Goal: Information Seeking & Learning: Learn about a topic

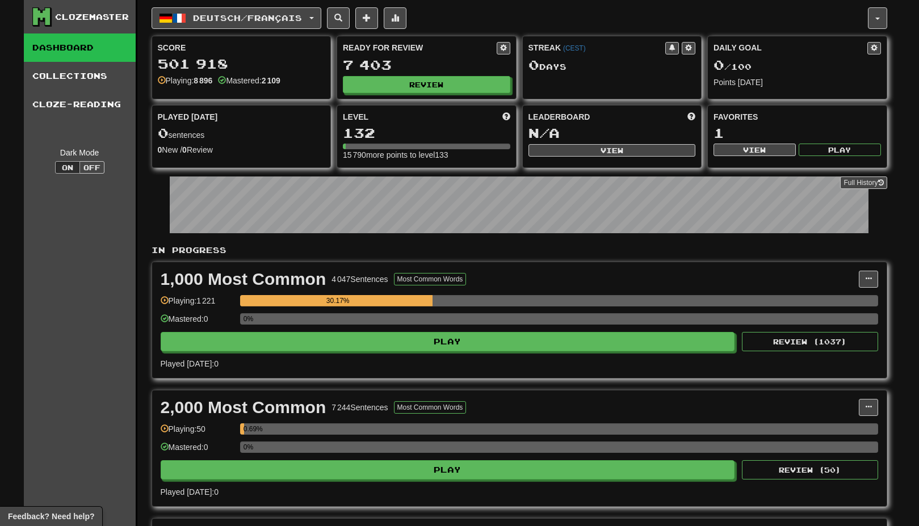
click at [313, 22] on button "Deutsch / Français" at bounding box center [237, 18] width 170 height 22
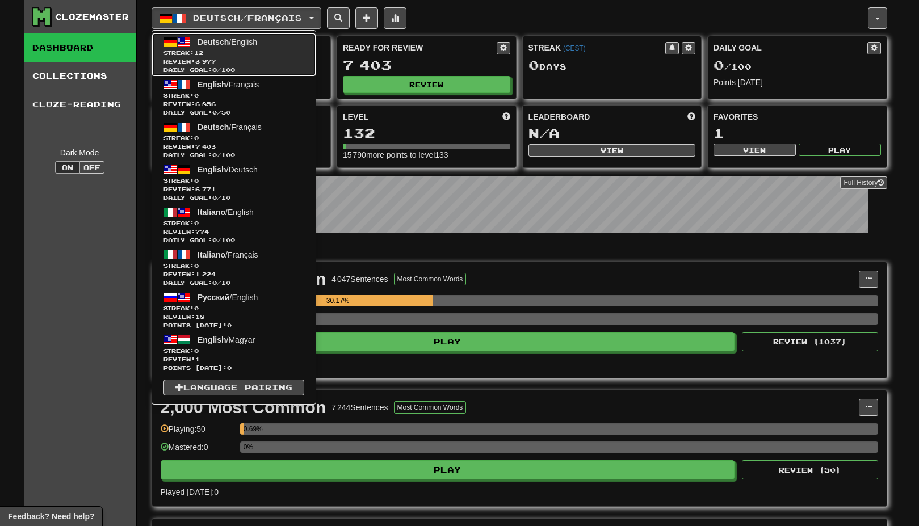
click at [279, 59] on span "Review: 3 977" at bounding box center [234, 61] width 141 height 9
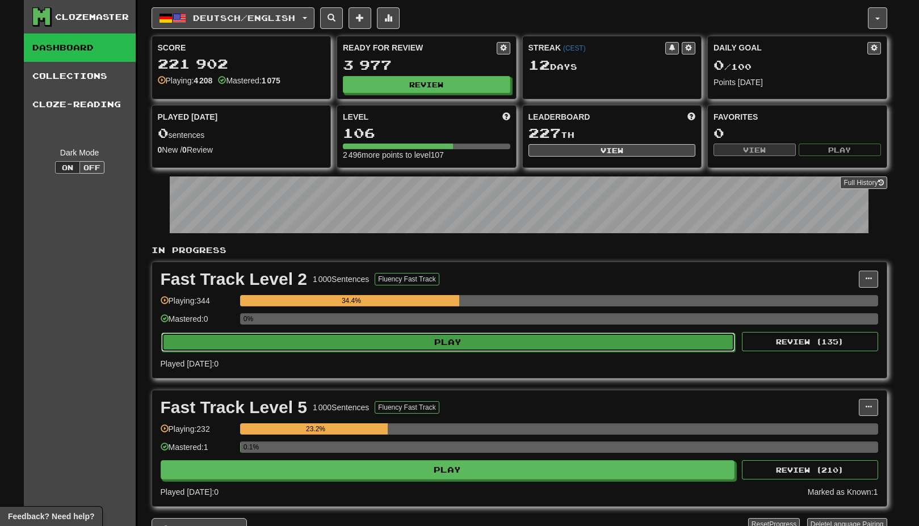
click at [473, 339] on button "Play" at bounding box center [448, 342] width 575 height 19
select select "********"
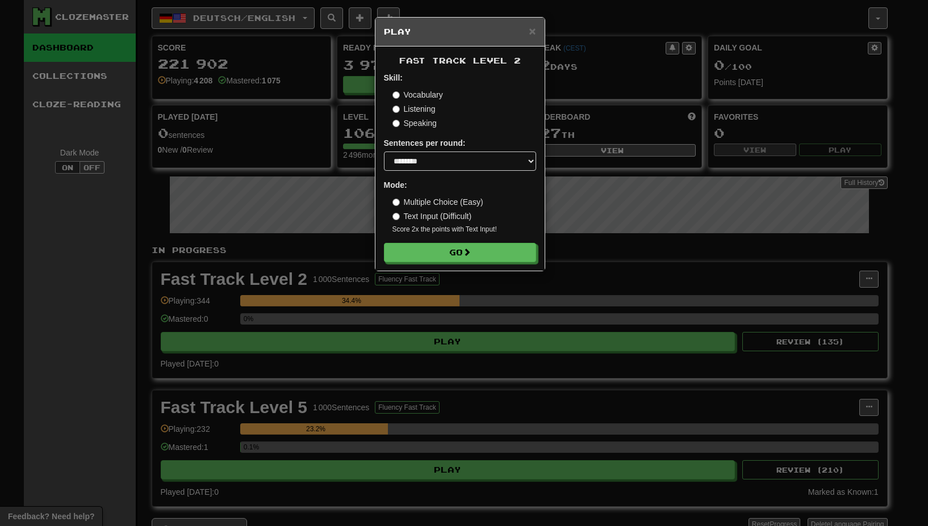
click at [413, 111] on label "Listening" at bounding box center [413, 108] width 43 height 11
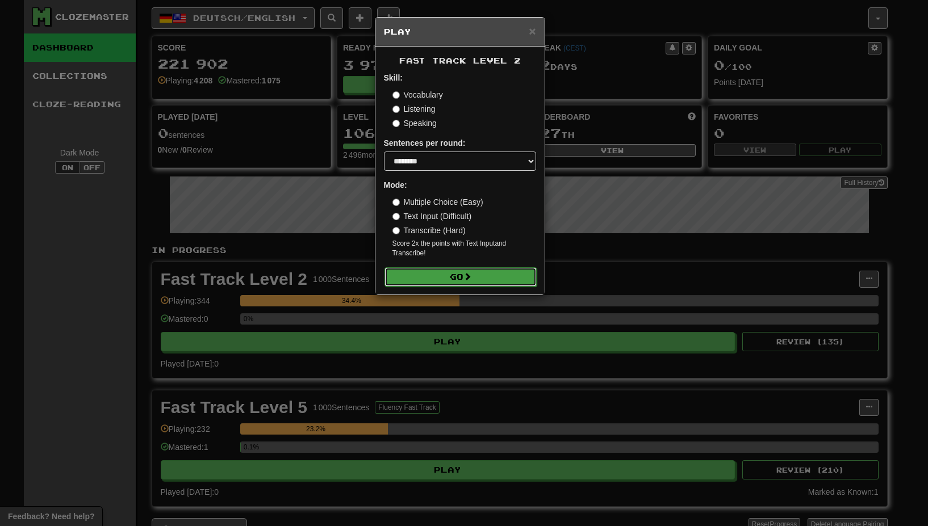
click at [471, 274] on span at bounding box center [467, 277] width 8 height 8
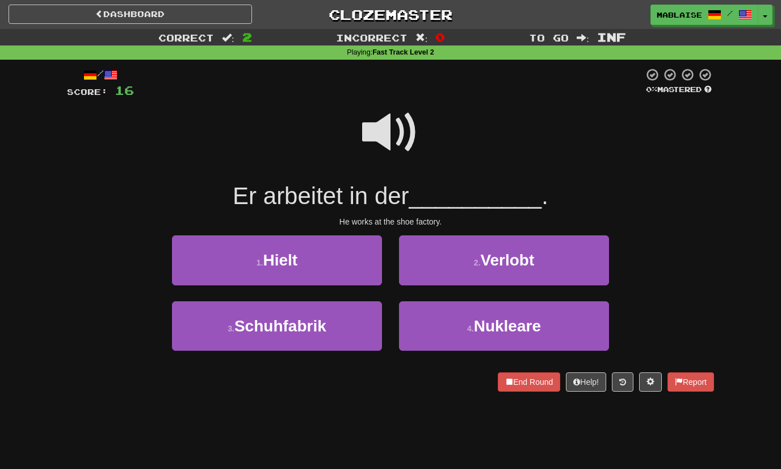
click at [63, 377] on div "/ Score: 16 0 % Mastered Er arbeitet in der __________ . He works at the shoe f…" at bounding box center [390, 234] width 664 height 348
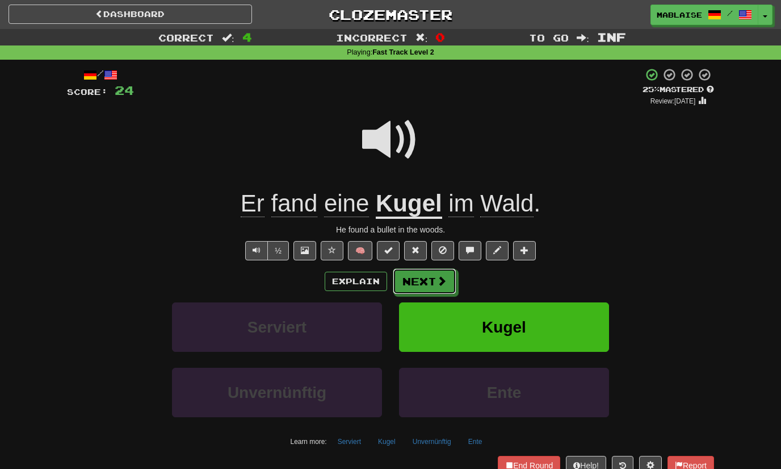
click at [437, 277] on span at bounding box center [442, 280] width 10 height 10
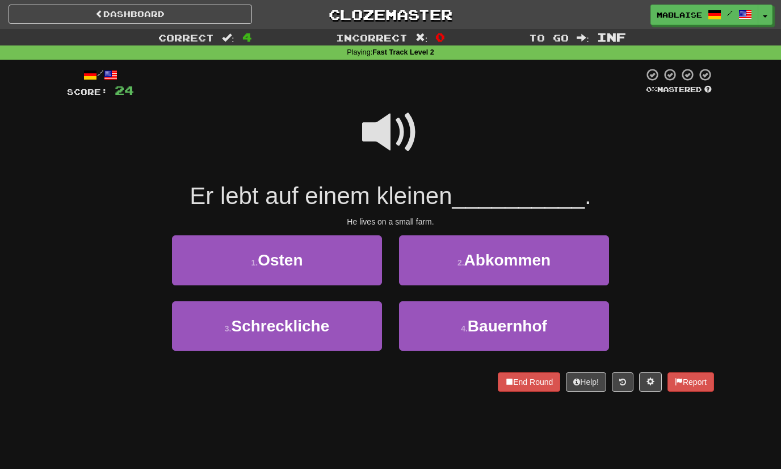
click at [401, 124] on span at bounding box center [390, 132] width 57 height 57
click at [129, 321] on div "3 . Schreckliche 4 . [GEOGRAPHIC_DATA]" at bounding box center [391, 333] width 682 height 65
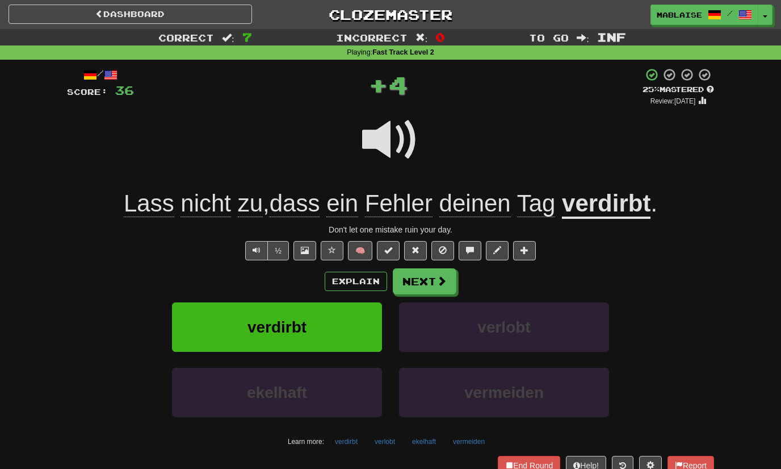
click at [626, 208] on u "verdirbt" at bounding box center [606, 204] width 89 height 29
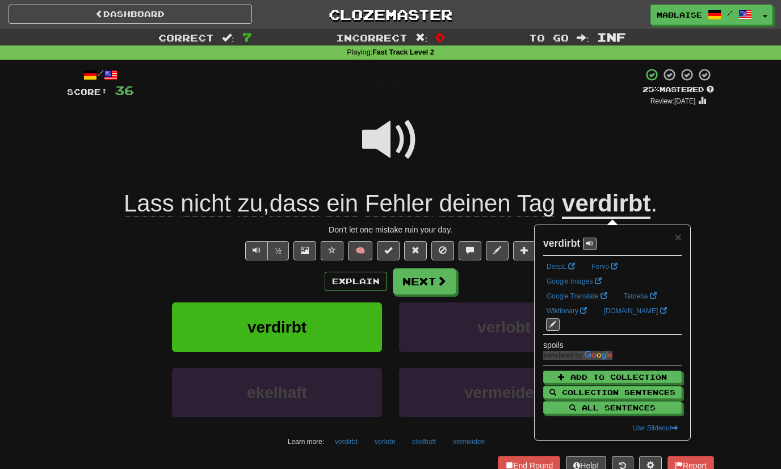
click at [561, 241] on strong "verdirbt" at bounding box center [562, 242] width 37 height 11
copy strong "verdirbt"
click at [314, 241] on div "½ 🧠" at bounding box center [390, 250] width 647 height 19
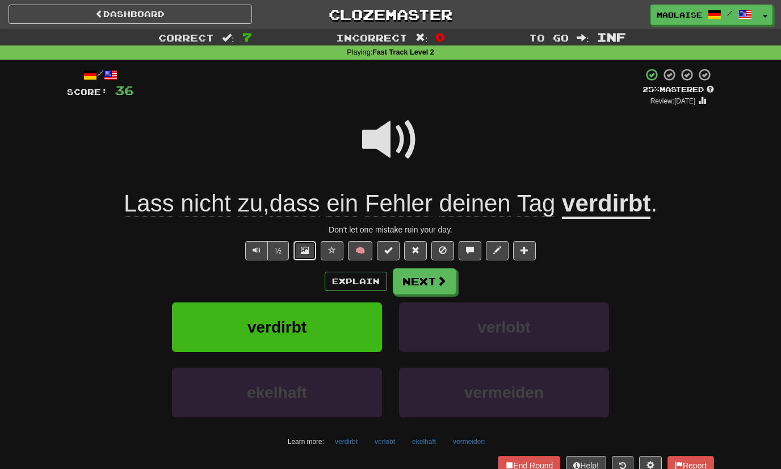
click at [305, 252] on span at bounding box center [305, 250] width 8 height 8
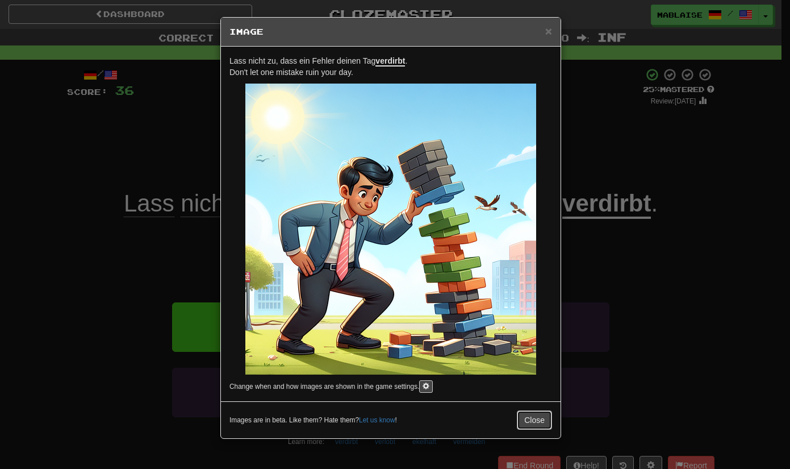
click at [545, 415] on button "Close" at bounding box center [534, 419] width 35 height 19
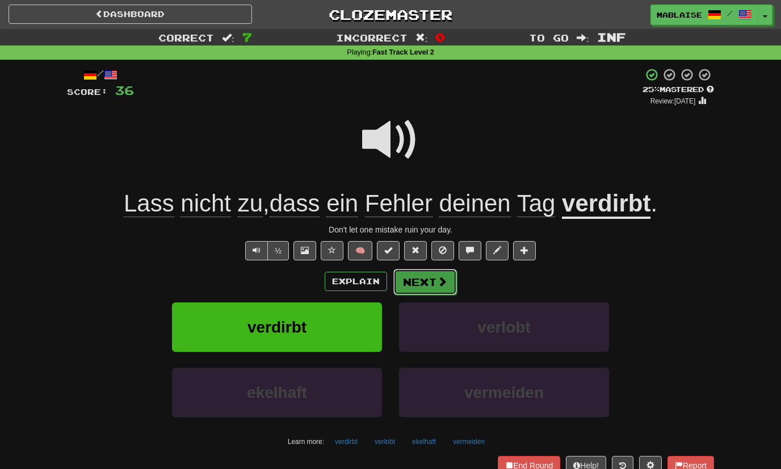
click at [437, 281] on span at bounding box center [442, 281] width 10 height 10
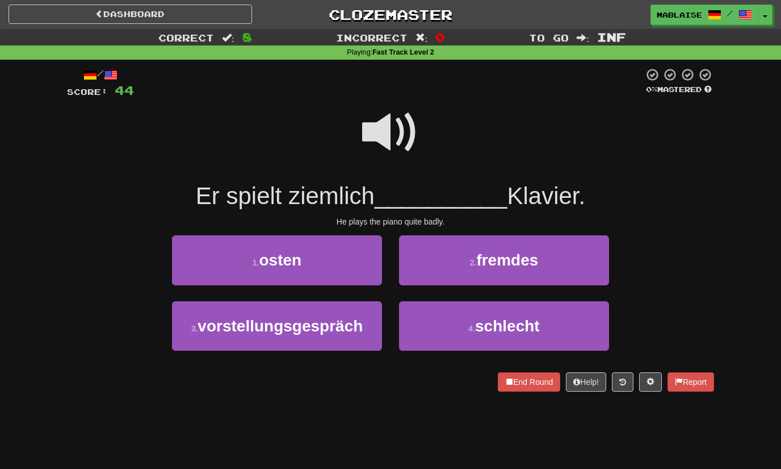
click at [374, 137] on span at bounding box center [390, 132] width 57 height 57
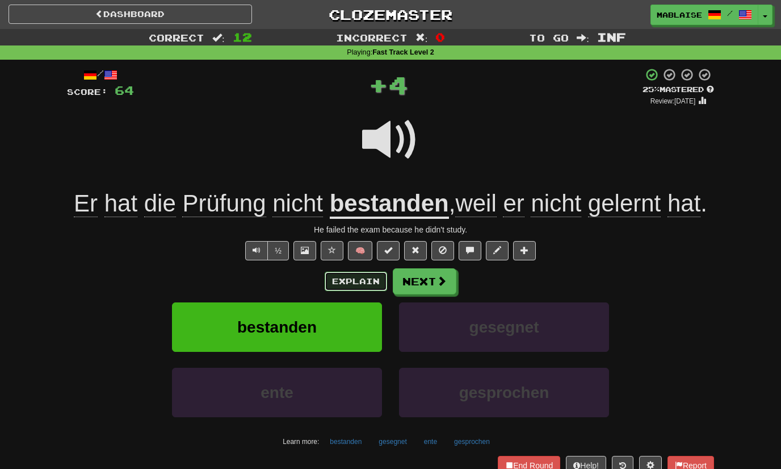
click at [368, 278] on button "Explain" at bounding box center [356, 280] width 62 height 19
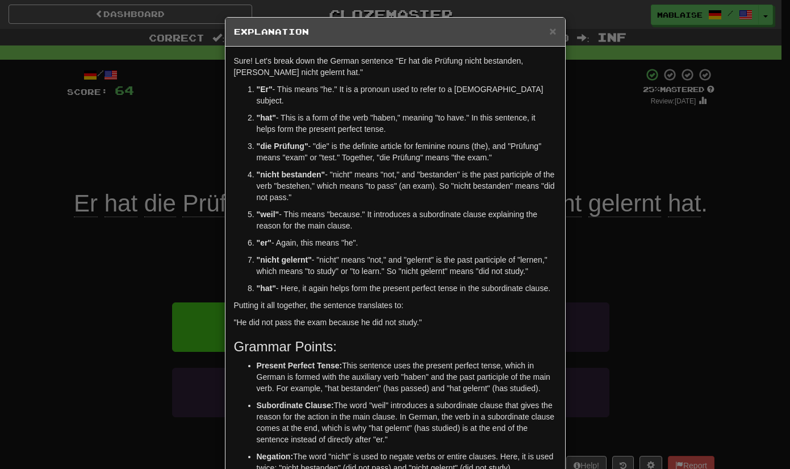
click at [542, 30] on h5 "Explanation" at bounding box center [395, 31] width 323 height 11
click at [544, 31] on h5 "Explanation" at bounding box center [395, 31] width 323 height 11
click at [549, 27] on span "×" at bounding box center [552, 30] width 7 height 13
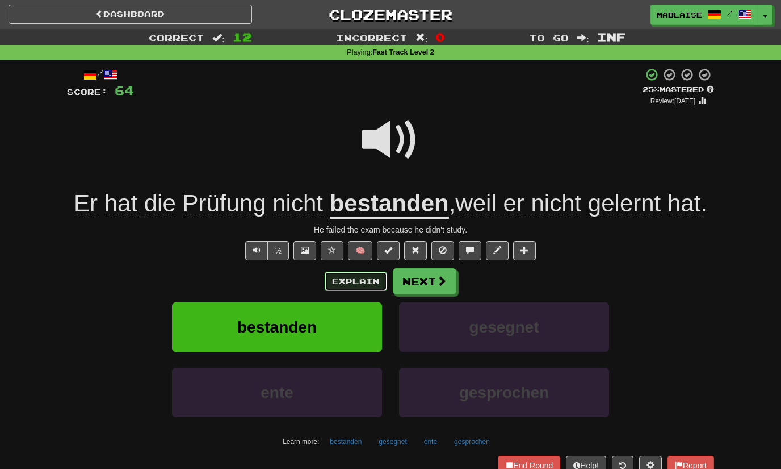
click at [345, 286] on button "Explain" at bounding box center [356, 280] width 62 height 19
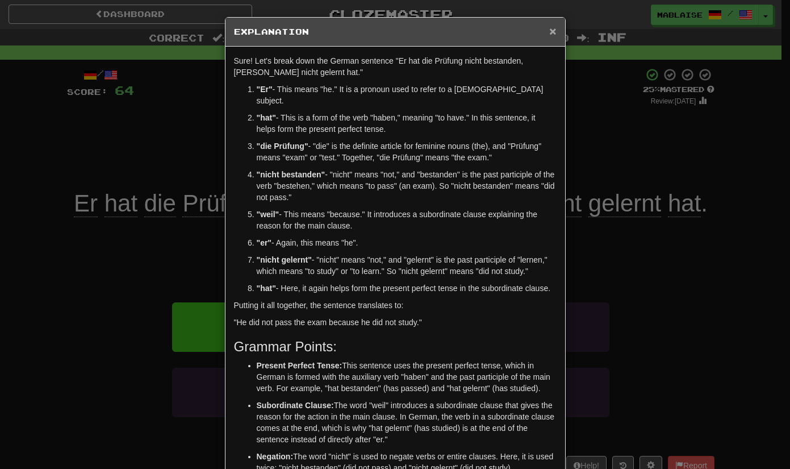
click at [549, 27] on span "×" at bounding box center [552, 30] width 7 height 13
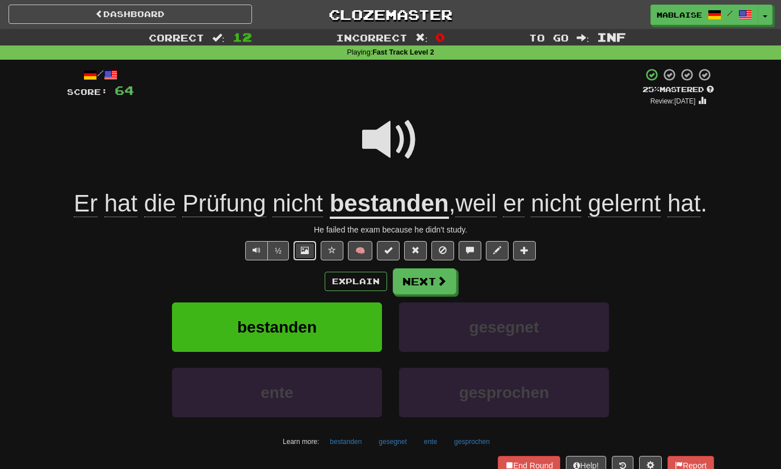
click at [303, 250] on span at bounding box center [305, 250] width 8 height 8
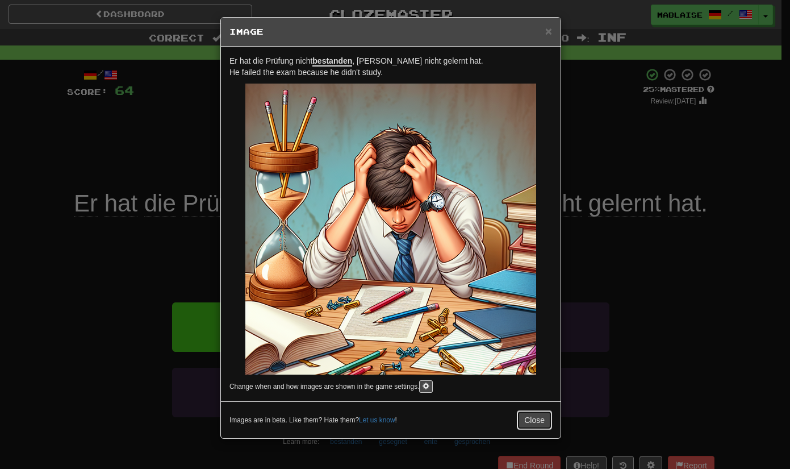
click at [537, 426] on button "Close" at bounding box center [534, 419] width 35 height 19
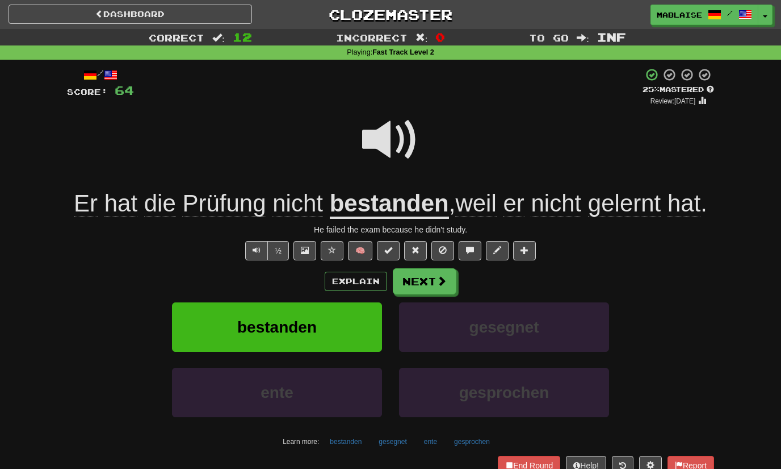
click at [386, 203] on u "bestanden" at bounding box center [389, 204] width 119 height 29
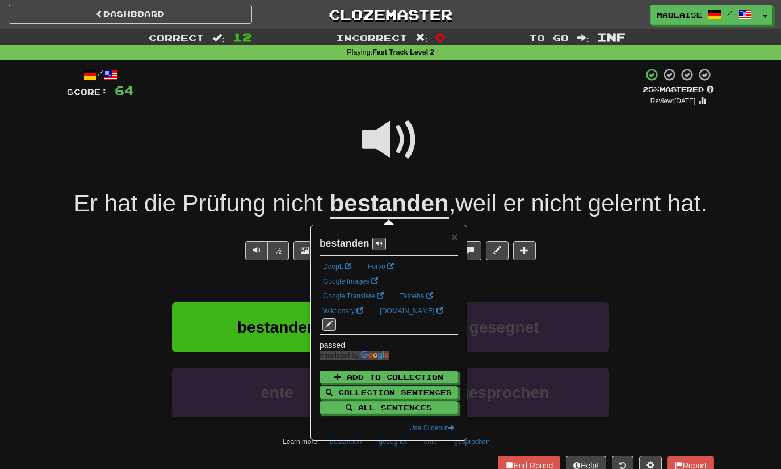
click at [211, 206] on span "Prüfung" at bounding box center [223, 203] width 83 height 27
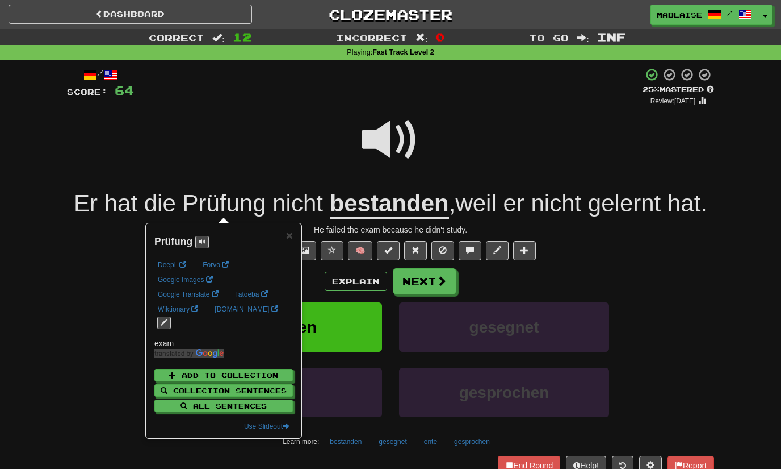
click at [369, 202] on u "bestanden" at bounding box center [389, 204] width 119 height 29
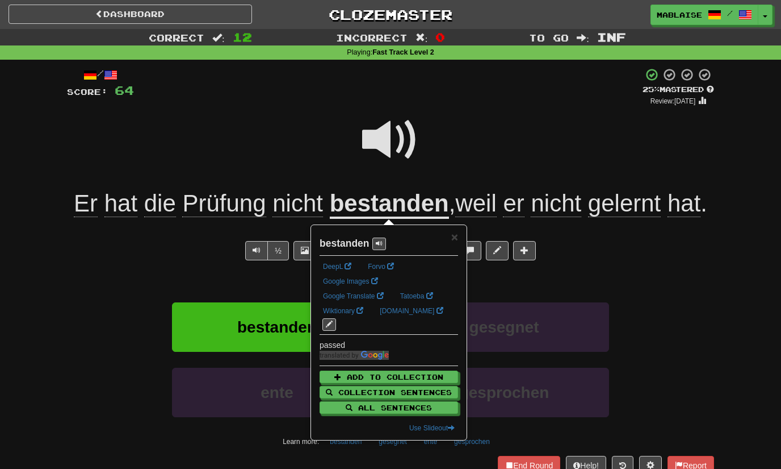
click at [352, 243] on strong "bestanden" at bounding box center [345, 242] width 50 height 11
copy strong "bestanden"
click at [603, 276] on div "Explain Next" at bounding box center [390, 281] width 647 height 26
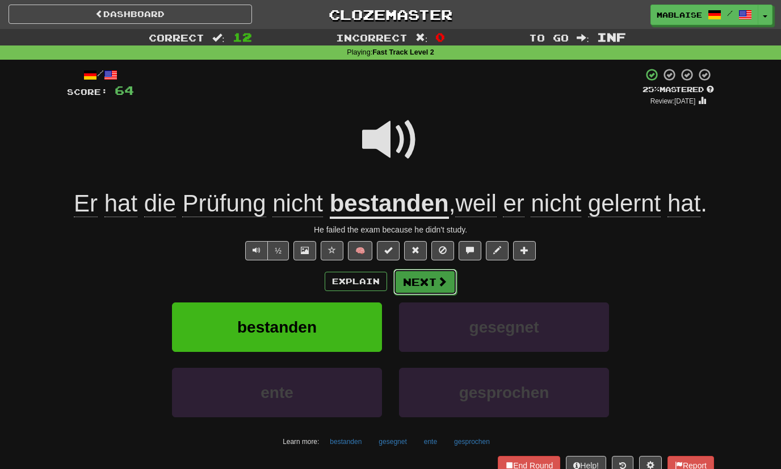
click at [442, 284] on span at bounding box center [442, 281] width 10 height 10
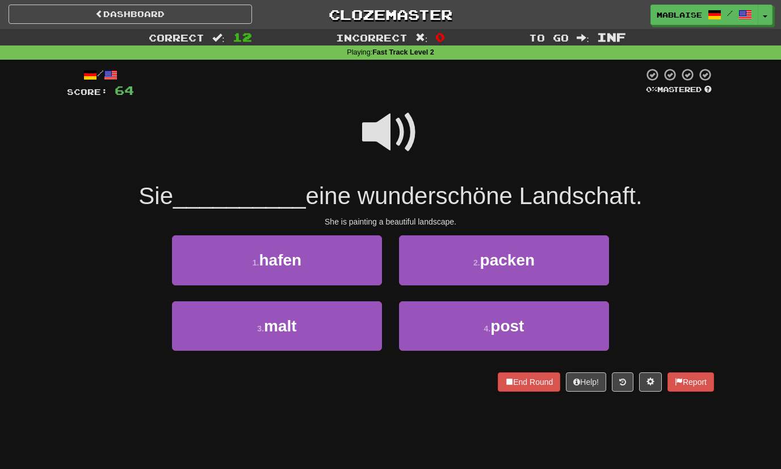
click at [355, 132] on div at bounding box center [390, 139] width 647 height 81
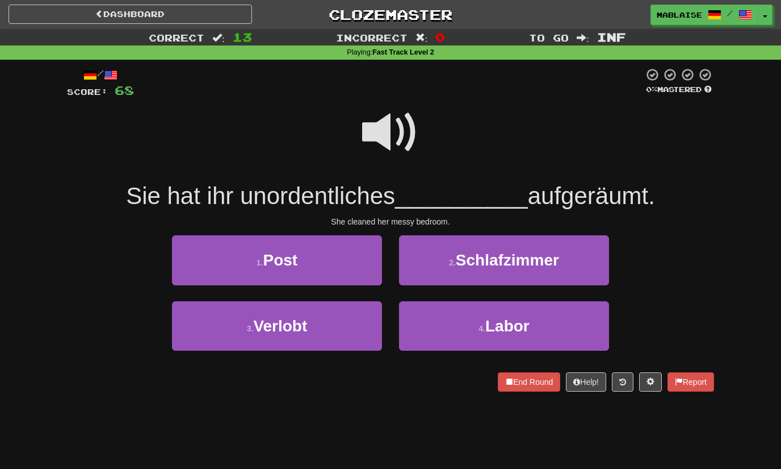
click at [386, 127] on span at bounding box center [390, 132] width 57 height 57
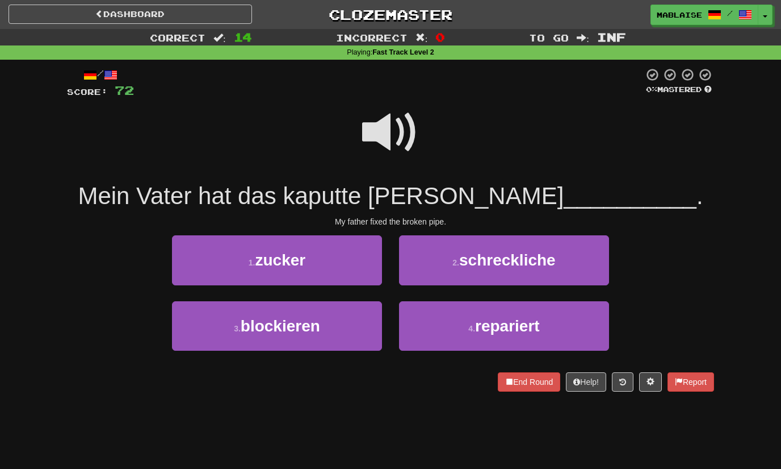
click at [404, 131] on span at bounding box center [390, 132] width 57 height 57
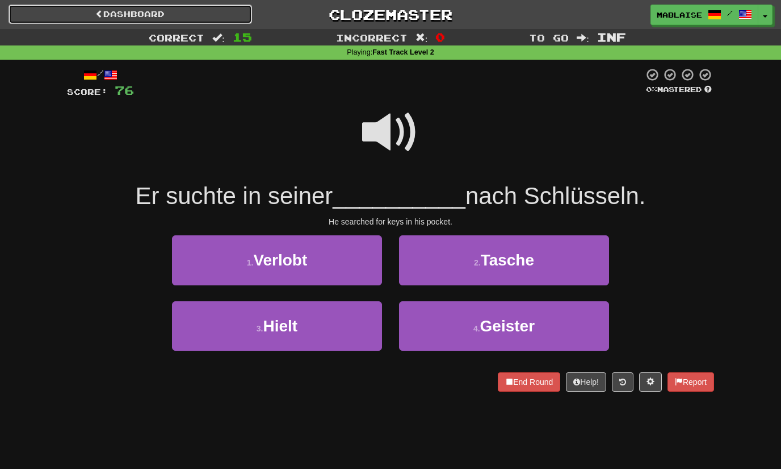
click at [157, 16] on link "Dashboard" at bounding box center [131, 14] width 244 height 19
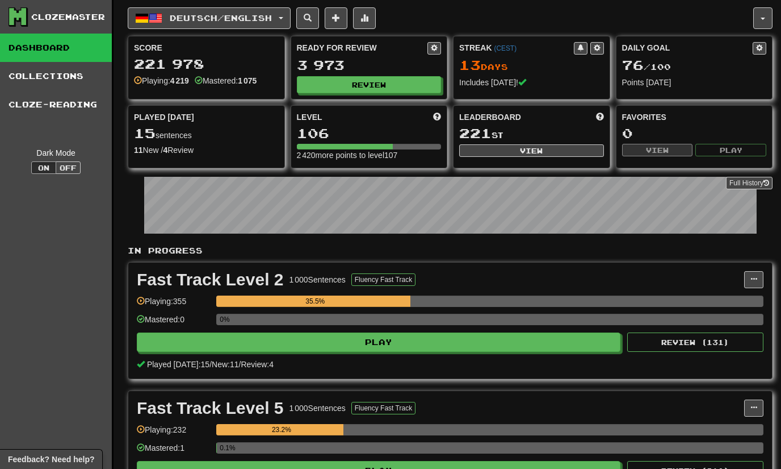
scroll to position [114, 0]
